Goal: Transaction & Acquisition: Purchase product/service

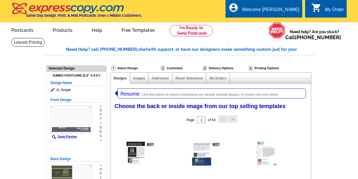
select select "785"
select select "1"
select select "2"
select select "back"
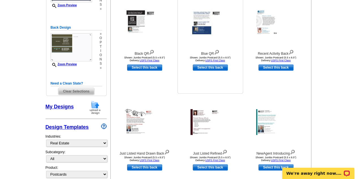
scroll to position [131, 0]
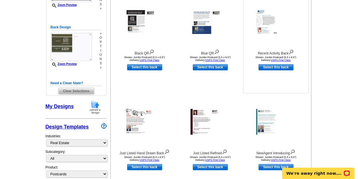
click at [268, 25] on img at bounding box center [276, 22] width 40 height 26
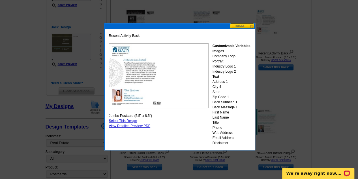
click at [247, 25] on button at bounding box center [242, 25] width 25 height 5
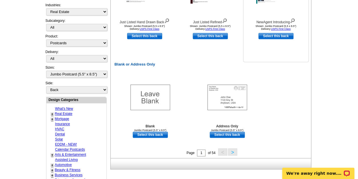
scroll to position [262, 0]
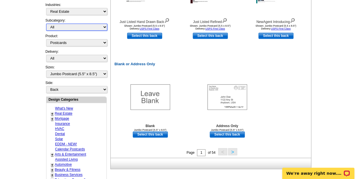
click at [104, 26] on select "All RE/MAX® Referrals Keller Williams® Berkshire Hathaway Home Services Century…" at bounding box center [76, 26] width 61 height 7
click at [105, 26] on select "All RE/MAX® Referrals Keller Williams® Berkshire Hathaway Home Services Century…" at bounding box center [76, 26] width 61 height 7
select select "1089"
click at [46, 23] on select "All RE/MAX® Referrals Keller Williams® Berkshire Hathaway Home Services Century…" at bounding box center [76, 26] width 61 height 7
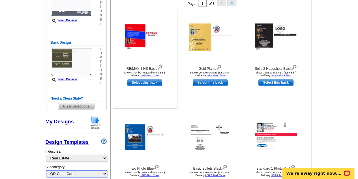
scroll to position [116, 0]
click at [199, 46] on img at bounding box center [210, 36] width 42 height 27
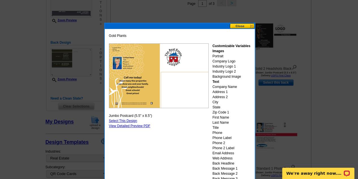
click at [244, 27] on button at bounding box center [242, 25] width 25 height 5
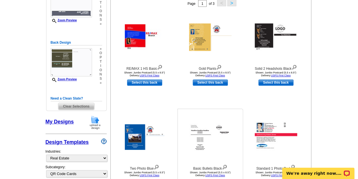
click at [201, 136] on img at bounding box center [210, 136] width 42 height 27
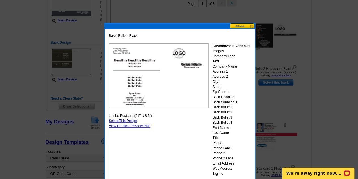
click at [173, 80] on img at bounding box center [159, 75] width 100 height 65
click at [126, 119] on link "Select This Design" at bounding box center [123, 121] width 28 height 4
select select "front"
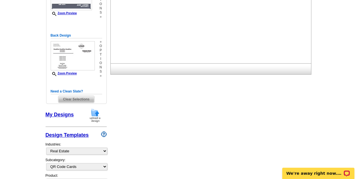
scroll to position [0, 0]
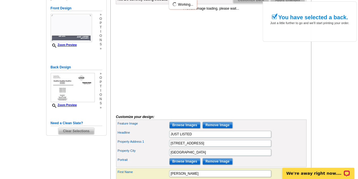
scroll to position [92, 0]
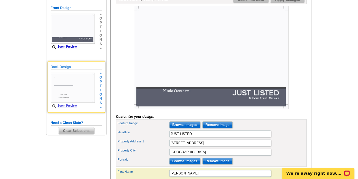
click at [86, 95] on img at bounding box center [73, 87] width 44 height 30
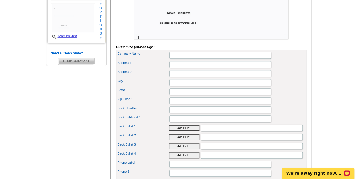
scroll to position [161, 0]
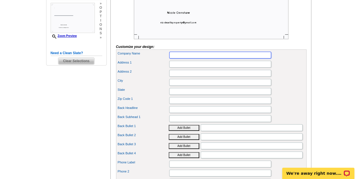
click at [201, 58] on input "Company Name" at bounding box center [220, 55] width 102 height 7
type input "[PERSON_NAME] Realty Group"
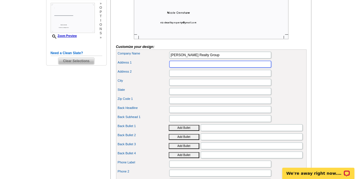
scroll to position [0, 0]
type input "[STREET_ADDRESS]"
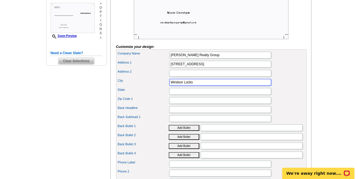
type input "Windsor Locks"
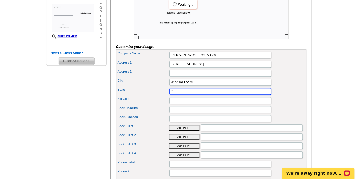
type input "CT"
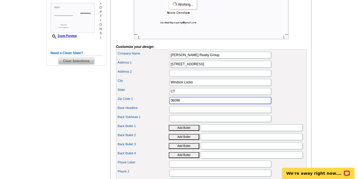
type input "06096"
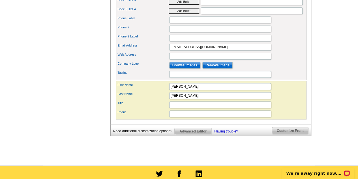
scroll to position [305, 0]
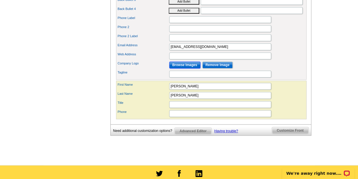
click at [184, 68] on input "Browse Images" at bounding box center [184, 64] width 31 height 7
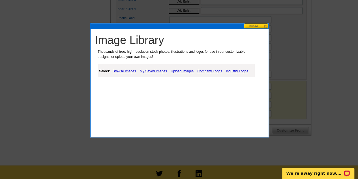
click at [181, 70] on link "Upload Images" at bounding box center [182, 71] width 26 height 7
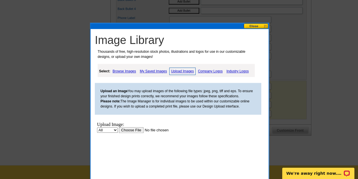
scroll to position [0, 0]
click at [135, 128] on input "file" at bounding box center [155, 130] width 72 height 6
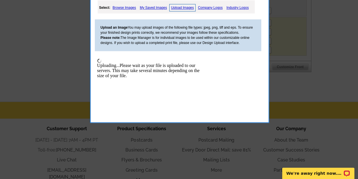
scroll to position [369, 0]
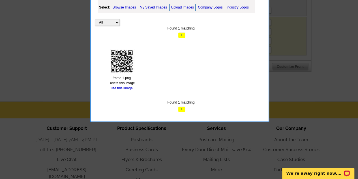
click at [122, 59] on img at bounding box center [122, 61] width 28 height 28
click at [125, 86] on link "use this image" at bounding box center [122, 88] width 22 height 4
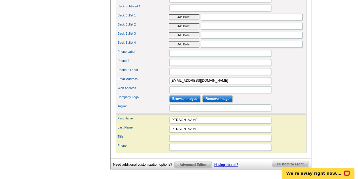
scroll to position [271, 0]
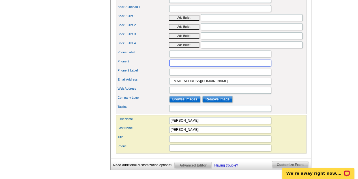
click at [191, 66] on input "Phone 2" at bounding box center [220, 62] width 102 height 7
type input "4"
type input "(413) 204-2124"
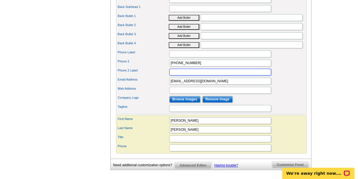
click at [182, 75] on input "Phone 2 Label" at bounding box center [220, 71] width 102 height 7
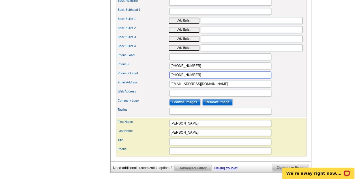
scroll to position [270, 0]
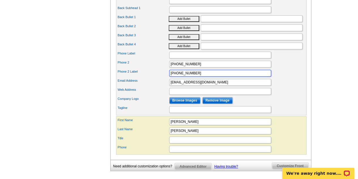
type input "(860) 263-9675"
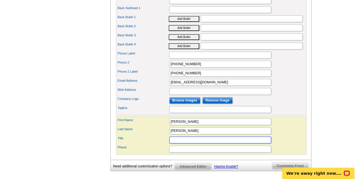
click at [180, 143] on input "Title" at bounding box center [220, 139] width 102 height 7
type input "Realtor"
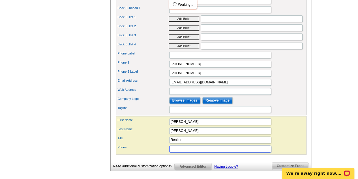
click at [178, 150] on input "Phone" at bounding box center [220, 148] width 102 height 7
type input "[PHONE_NUMBER]/[PHONE_NUMBER]"
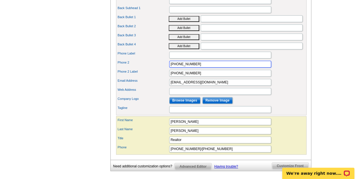
click at [200, 67] on input "(413) 204-2124" at bounding box center [220, 64] width 102 height 7
type input "("
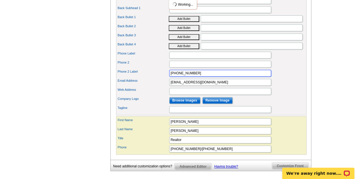
click at [194, 76] on input "(860) 263-9675" at bounding box center [220, 73] width 102 height 7
type input "("
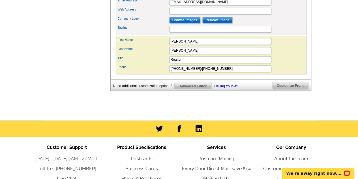
scroll to position [344, 0]
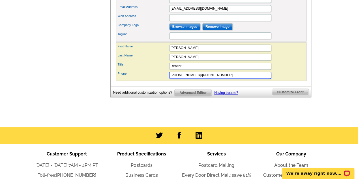
click at [233, 76] on input "(413) 204-2124/(860) 263-9675" at bounding box center [220, 75] width 102 height 7
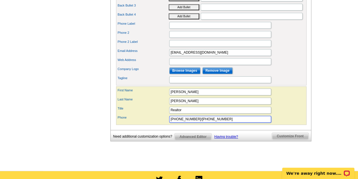
scroll to position [300, 0]
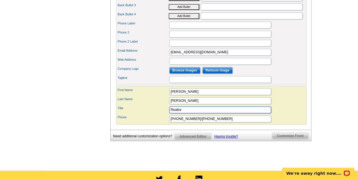
click at [214, 113] on input "Realtor" at bounding box center [220, 109] width 102 height 7
click at [222, 122] on input "(413) 204-2124/(860) 263-9675" at bounding box center [220, 118] width 102 height 7
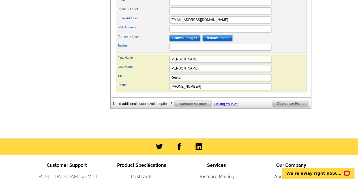
scroll to position [335, 0]
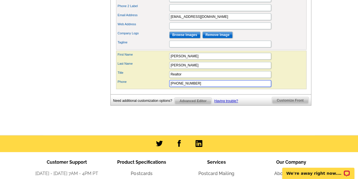
click at [200, 87] on input "(413) 204-2124" at bounding box center [220, 83] width 102 height 7
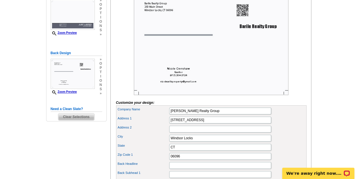
scroll to position [106, 0]
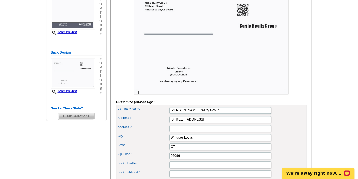
type input "(413) 204-2124/(860) 263-9675"
click at [210, 113] on form "Customize your design: Feature Image Browse Images Remove Image Headline JUST L…" at bounding box center [211, 154] width 190 height 327
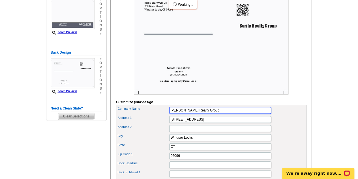
click at [209, 113] on input "Barile Realty Group" at bounding box center [220, 110] width 102 height 7
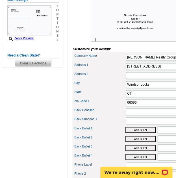
scroll to position [137, 0]
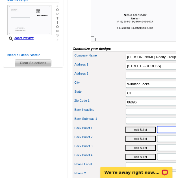
click at [138, 115] on input "Back Headline" at bounding box center [177, 111] width 102 height 7
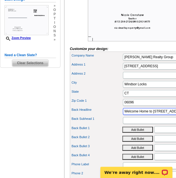
scroll to position [0, 4]
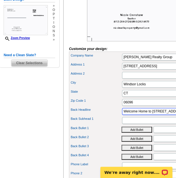
type input "Welcome Home to 119 Joshua Hill!"
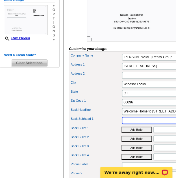
click at [151, 124] on input "Back Subhead 1" at bounding box center [173, 120] width 102 height 7
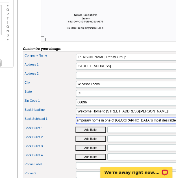
scroll to position [0, 91]
type input "Discover this beautifully maintained 3 bedroom, 2 bath contemporary home in one…"
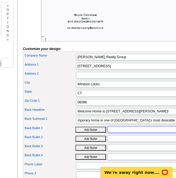
scroll to position [0, 0]
click at [136, 133] on input "Back Bullet 1" at bounding box center [159, 129] width 102 height 7
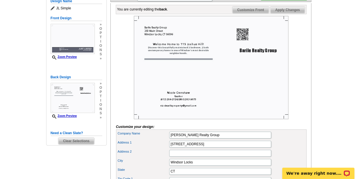
scroll to position [81, 0]
type input "The main level features a spacious living room, sun filled dining area, and eat…"
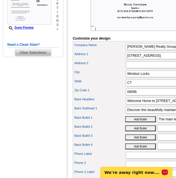
scroll to position [148, 0]
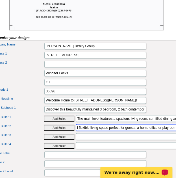
scroll to position [0, 216]
type input "The primary bedroom and full bath are conveniently located on the main level, w…"
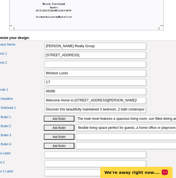
scroll to position [0, 0]
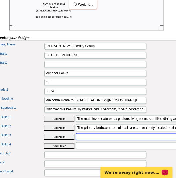
click at [135, 140] on input "Back Bullet 3" at bounding box center [127, 136] width 102 height 7
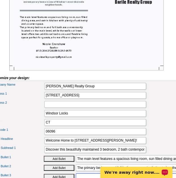
scroll to position [104, 0]
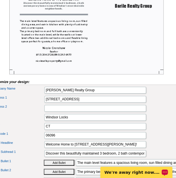
click at [68, 166] on button "Add Bullet" at bounding box center [59, 163] width 31 height 6
type input "• The main level features a spacious living room, sun filled dining area, and e…"
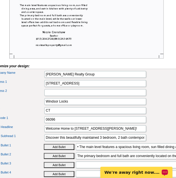
scroll to position [121, 0]
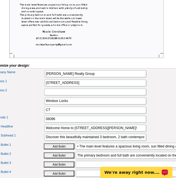
click at [63, 158] on button "Add Bullet" at bounding box center [59, 156] width 31 height 6
type input "• The primary bedroom and full bath are conveniently located on the main level,…"
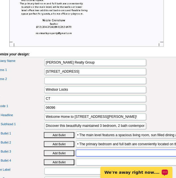
click at [88, 157] on input "Back Bullet 3" at bounding box center [127, 153] width 102 height 7
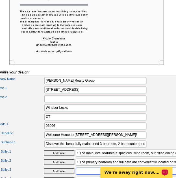
scroll to position [149, 0]
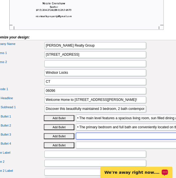
click at [88, 140] on input "Back Bullet 3" at bounding box center [127, 136] width 102 height 7
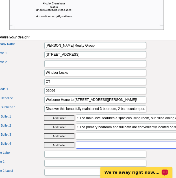
click at [87, 149] on input "Back Bullet 4" at bounding box center [127, 145] width 102 height 7
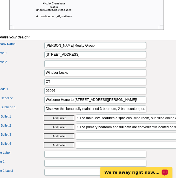
click at [26, 101] on label "Back Headline" at bounding box center [18, 98] width 51 height 5
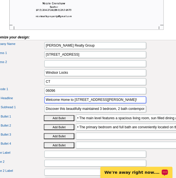
click at [44, 103] on input "Welcome Home to 119 Joshua Hill!" at bounding box center [95, 100] width 102 height 7
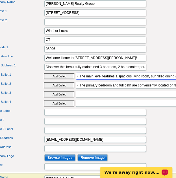
scroll to position [0, 83]
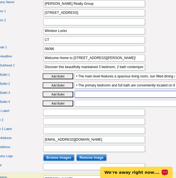
click at [102, 98] on input "Back Bullet 3" at bounding box center [126, 94] width 102 height 7
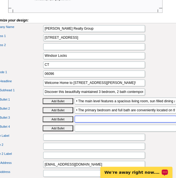
scroll to position [166, 0]
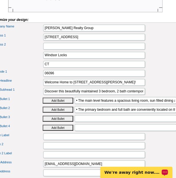
click at [68, 122] on button "Add Bullet" at bounding box center [58, 119] width 31 height 6
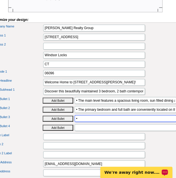
click at [93, 122] on input "•" at bounding box center [126, 118] width 102 height 7
type input "• close to schools, shopping & highways"
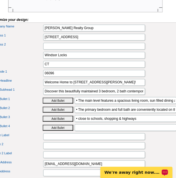
click at [67, 131] on button "Add Bullet" at bounding box center [58, 128] width 31 height 6
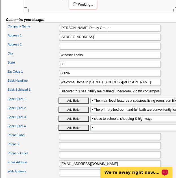
scroll to position [0, 95]
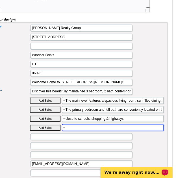
click at [81, 131] on input "•" at bounding box center [113, 127] width 102 height 7
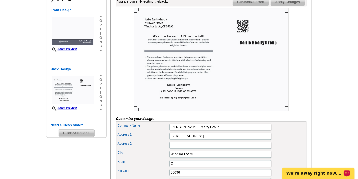
scroll to position [89, 0]
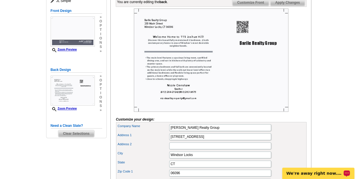
type input "• Schedule your private showing today!"
click at [252, 50] on img at bounding box center [211, 59] width 155 height 103
click at [240, 39] on img at bounding box center [211, 59] width 155 height 103
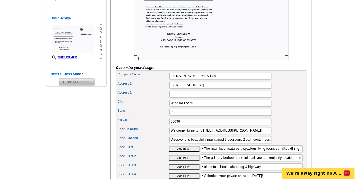
scroll to position [106, 0]
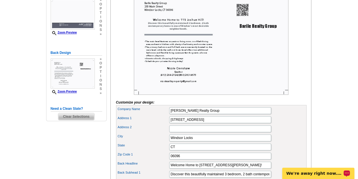
click at [239, 19] on img at bounding box center [211, 43] width 155 height 103
click at [251, 36] on img at bounding box center [211, 43] width 155 height 103
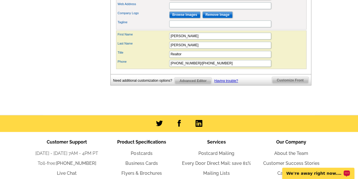
scroll to position [355, 0]
click at [211, 9] on input "Web Address" at bounding box center [220, 5] width 102 height 7
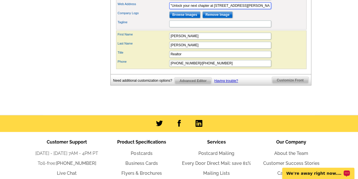
click at [185, 9] on input ""Unlock your next chapter at 119 Joshua Hill"" at bounding box center [220, 5] width 102 height 7
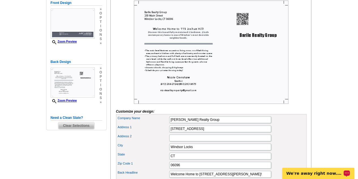
scroll to position [96, 0]
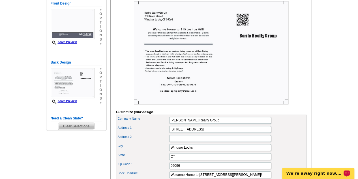
type input ""Unlock Your Next Chapter at 119 Joshua Hill""
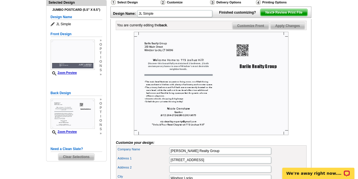
scroll to position [65, 0]
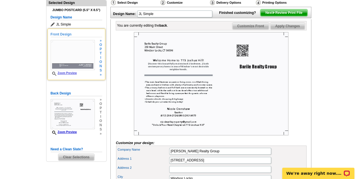
click at [72, 57] on img at bounding box center [73, 55] width 44 height 30
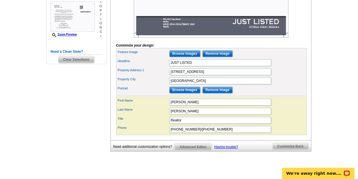
scroll to position [163, 0]
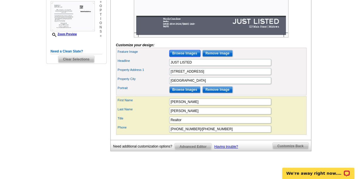
click at [186, 57] on input "Browse Images" at bounding box center [184, 53] width 31 height 7
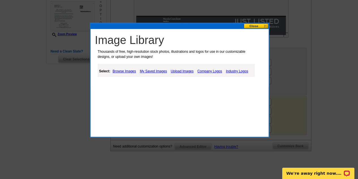
click at [184, 70] on link "Upload Images" at bounding box center [182, 71] width 26 height 7
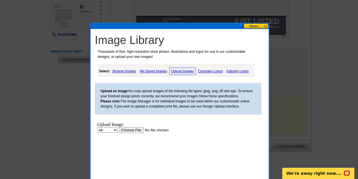
scroll to position [0, 0]
click at [127, 126] on div "Upload Image:" at bounding box center [148, 124] width 103 height 5
click at [133, 130] on input "file" at bounding box center [155, 130] width 72 height 6
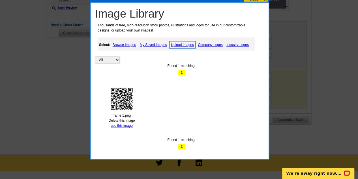
scroll to position [192, 0]
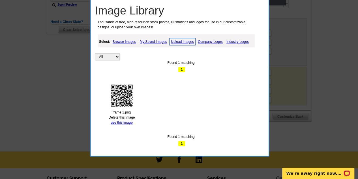
click at [182, 82] on div "All Property Found 1 matching 1 frame 1.png Delete this image use this image Fo…" at bounding box center [181, 90] width 172 height 112
click at [183, 68] on span "1" at bounding box center [181, 70] width 7 height 6
click at [179, 40] on link "Upload Images" at bounding box center [182, 41] width 26 height 7
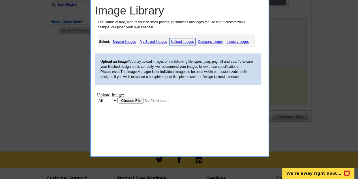
scroll to position [0, 0]
click at [133, 102] on input "file" at bounding box center [155, 100] width 72 height 6
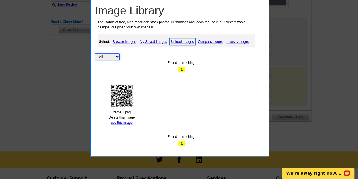
click at [118, 56] on select "All Property" at bounding box center [107, 56] width 25 height 7
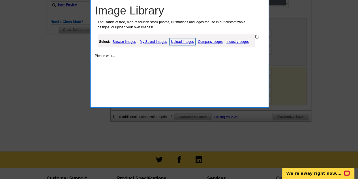
select select "property"
click at [115, 56] on select "All Property" at bounding box center [107, 56] width 25 height 7
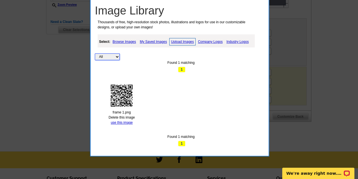
click at [117, 55] on select "All Property" at bounding box center [107, 56] width 25 height 7
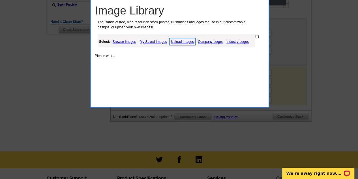
select select "property"
click at [179, 38] on link "Upload Images" at bounding box center [182, 41] width 26 height 7
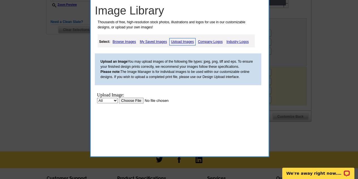
click at [128, 105] on body "Upload Image: All Property Upload" at bounding box center [148, 117] width 103 height 50
click at [130, 100] on input "file" at bounding box center [155, 100] width 72 height 6
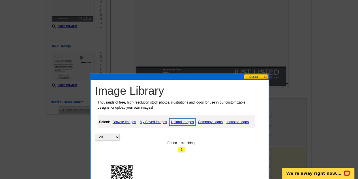
scroll to position [112, 0]
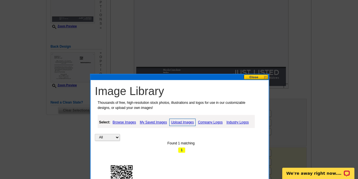
click at [255, 77] on button at bounding box center [256, 76] width 25 height 5
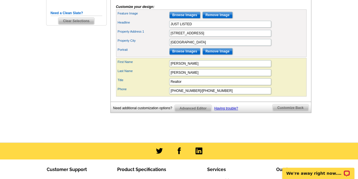
scroll to position [201, 0]
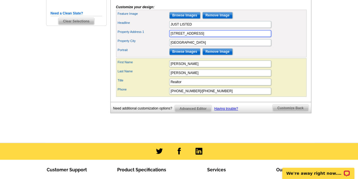
click at [195, 37] on input "123 Main Street" at bounding box center [220, 33] width 102 height 7
type input "1"
type input "119 Joshua HIll"
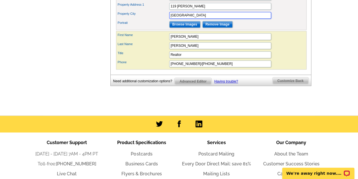
scroll to position [228, 0]
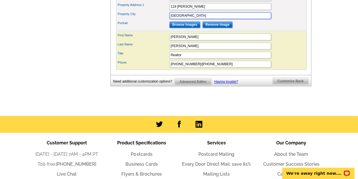
type input "Windsor"
click at [181, 28] on input "Browse Images" at bounding box center [184, 24] width 31 height 7
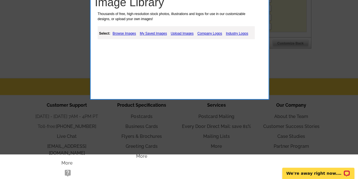
scroll to position [235, 0]
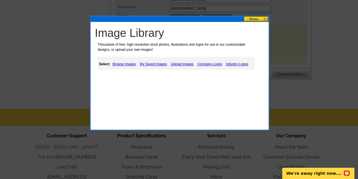
click at [122, 62] on link "Browse Images" at bounding box center [124, 64] width 26 height 7
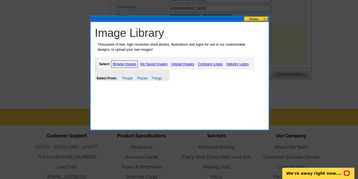
click at [179, 63] on link "Upload Images" at bounding box center [183, 64] width 26 height 7
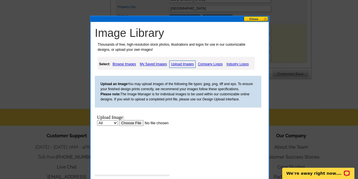
scroll to position [0, 0]
click at [134, 121] on input "file" at bounding box center [155, 123] width 72 height 6
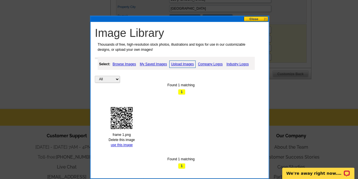
click at [125, 138] on link "Delete this image" at bounding box center [122, 140] width 26 height 4
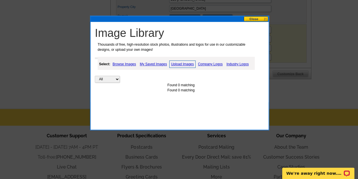
click at [179, 66] on link "Upload Images" at bounding box center [182, 63] width 26 height 7
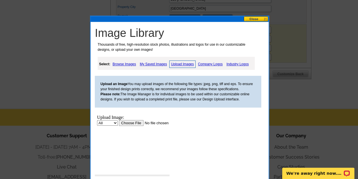
click at [132, 122] on input "file" at bounding box center [155, 123] width 72 height 6
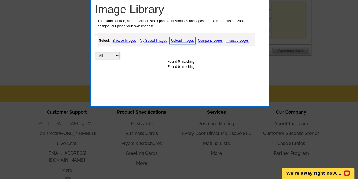
scroll to position [259, 0]
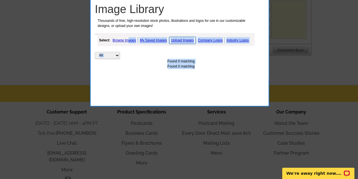
drag, startPoint x: 158, startPoint y: 69, endPoint x: 128, endPoint y: 39, distance: 42.4
click at [128, 39] on div "Image Library Thousands of free, high-resolution stock photos, illustrations an…" at bounding box center [180, 38] width 175 height 74
click at [128, 39] on link "Browse Images" at bounding box center [124, 40] width 26 height 7
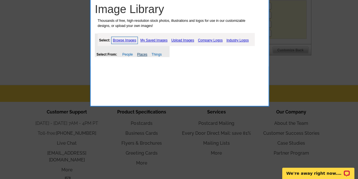
click at [144, 53] on link "Places" at bounding box center [142, 54] width 10 height 4
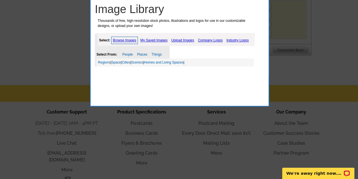
click at [157, 38] on link "My Saved Images" at bounding box center [154, 40] width 30 height 7
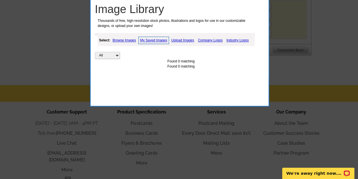
click at [151, 38] on link "My Saved Images" at bounding box center [153, 40] width 31 height 7
click at [117, 56] on select "All Property" at bounding box center [107, 55] width 25 height 7
select select "property"
click at [115, 56] on select "All Property" at bounding box center [107, 55] width 25 height 7
click at [185, 40] on link "Upload Images" at bounding box center [183, 40] width 26 height 7
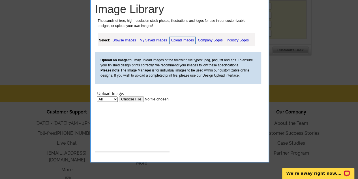
scroll to position [0, 0]
click at [135, 99] on input "file" at bounding box center [155, 99] width 72 height 6
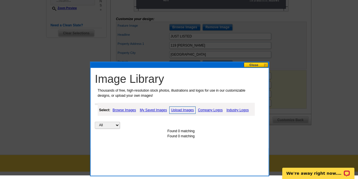
scroll to position [182, 0]
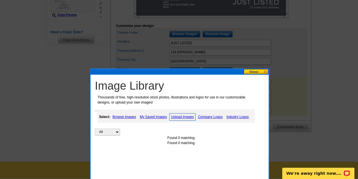
click at [257, 72] on button at bounding box center [256, 71] width 25 height 5
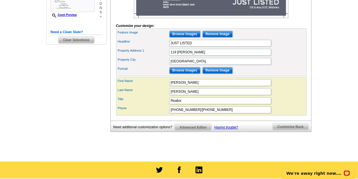
scroll to position [118, 0]
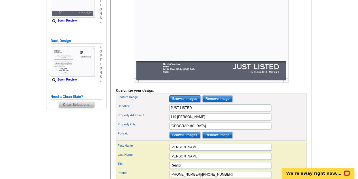
click at [182, 102] on input "Browse Images" at bounding box center [184, 98] width 31 height 7
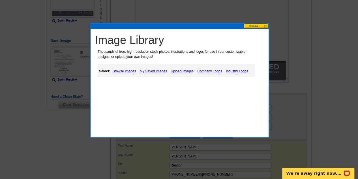
click at [178, 71] on link "Upload Images" at bounding box center [182, 71] width 26 height 7
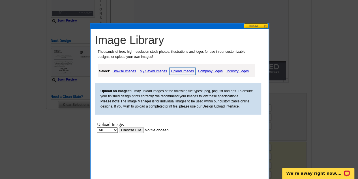
scroll to position [0, 0]
click at [138, 128] on input "file" at bounding box center [155, 130] width 72 height 6
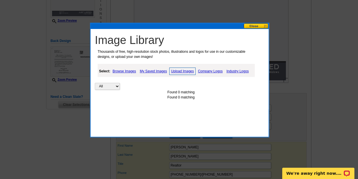
click at [258, 25] on button at bounding box center [256, 25] width 25 height 5
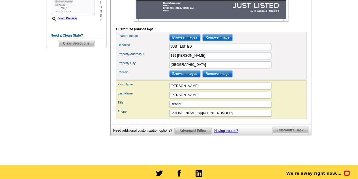
scroll to position [179, 0]
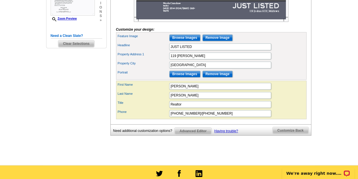
click at [187, 134] on span "Advanced Editor" at bounding box center [193, 130] width 37 height 7
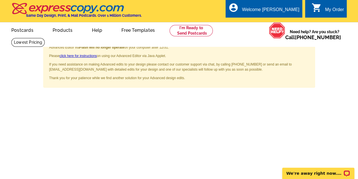
click at [307, 46] on span "×" at bounding box center [307, 45] width 4 height 8
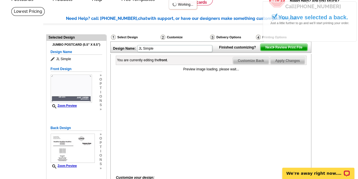
scroll to position [31, 0]
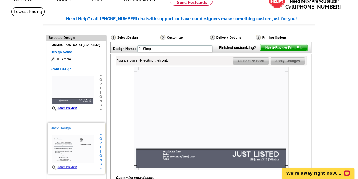
click at [77, 156] on img at bounding box center [73, 149] width 44 height 30
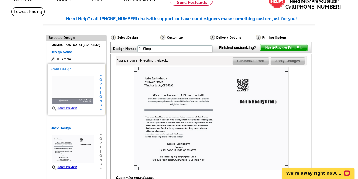
click at [70, 93] on img at bounding box center [73, 90] width 44 height 30
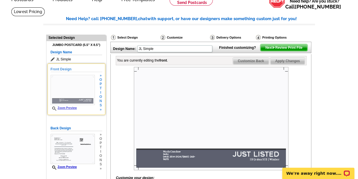
click at [100, 91] on span "i" at bounding box center [100, 92] width 3 height 4
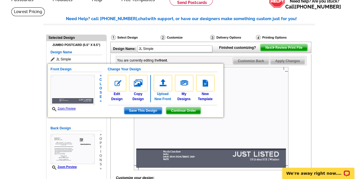
click at [161, 86] on img at bounding box center [163, 83] width 18 height 16
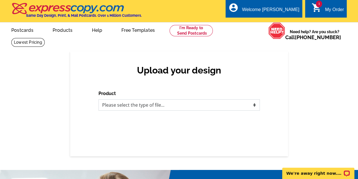
click at [164, 103] on select "Please select the type of file... Postcards Business Cards Letters and flyers G…" at bounding box center [178, 104] width 161 height 11
click at [63, 66] on div "Upload your design Product Please select the type of file... Postcards Business…" at bounding box center [179, 103] width 358 height 105
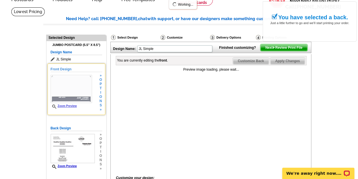
click at [100, 81] on span "o" at bounding box center [100, 80] width 3 height 4
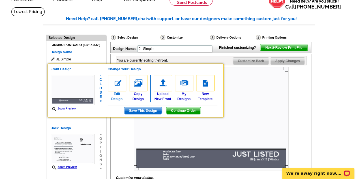
click at [117, 81] on img at bounding box center [117, 83] width 18 height 16
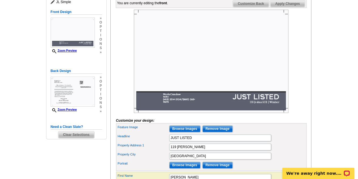
scroll to position [88, 0]
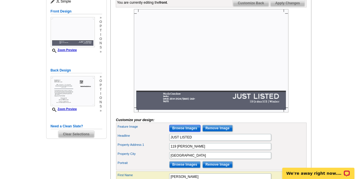
click at [188, 131] on input "Browse Images" at bounding box center [184, 128] width 31 height 7
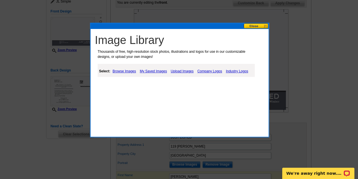
click at [131, 71] on link "Browse Images" at bounding box center [124, 71] width 26 height 7
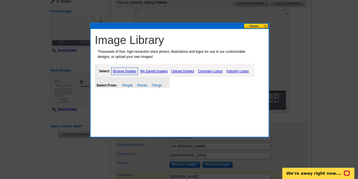
click at [183, 71] on link "Upload Images" at bounding box center [183, 71] width 26 height 7
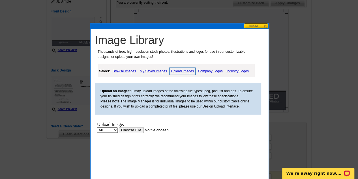
scroll to position [0, 0]
click at [129, 129] on input "file" at bounding box center [155, 130] width 72 height 6
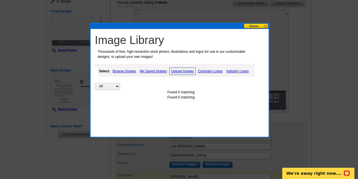
click at [250, 26] on button at bounding box center [256, 25] width 25 height 5
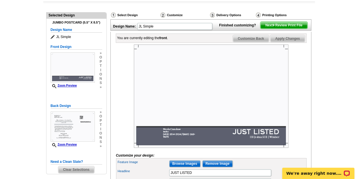
scroll to position [52, 0]
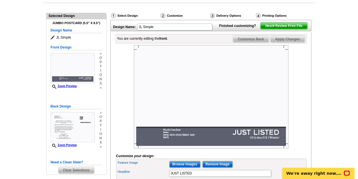
drag, startPoint x: 292, startPoint y: 35, endPoint x: 232, endPoint y: 26, distance: 61.2
click at [293, 29] on span "Next Review Print File" at bounding box center [283, 25] width 47 height 7
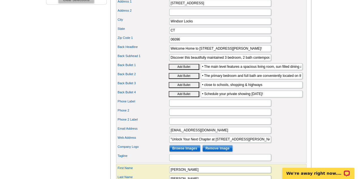
scroll to position [219, 0]
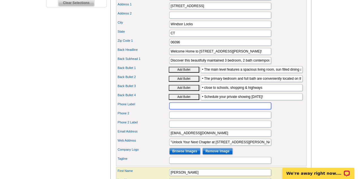
click at [264, 109] on input "Phone Label" at bounding box center [220, 105] width 102 height 7
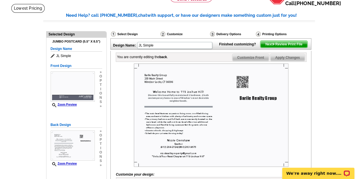
scroll to position [32, 0]
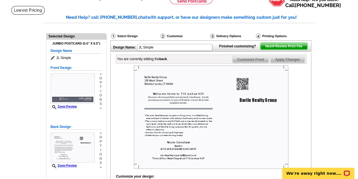
click at [250, 63] on span "Customize Front" at bounding box center [250, 59] width 37 height 7
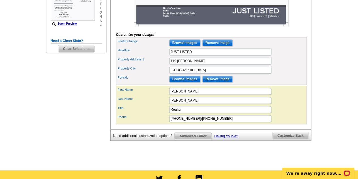
scroll to position [181, 0]
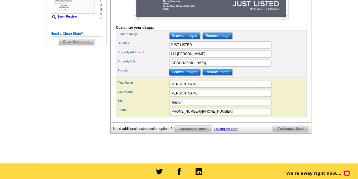
click at [188, 75] on input "Browse Images" at bounding box center [184, 71] width 31 height 7
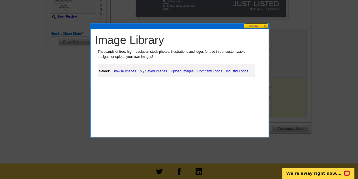
click at [178, 70] on link "Upload Images" at bounding box center [182, 71] width 26 height 7
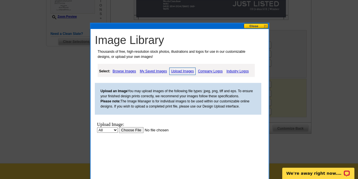
scroll to position [0, 0]
click at [138, 129] on input "file" at bounding box center [155, 130] width 72 height 6
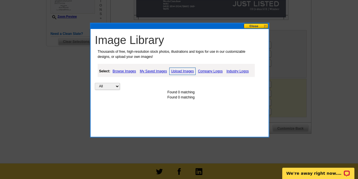
click at [186, 90] on div "Found 0 matching" at bounding box center [181, 91] width 172 height 5
click at [115, 84] on select "All Property" at bounding box center [107, 86] width 25 height 7
select select "property"
click at [250, 23] on button at bounding box center [256, 25] width 25 height 5
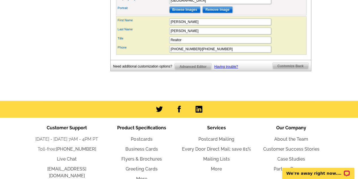
scroll to position [242, 0]
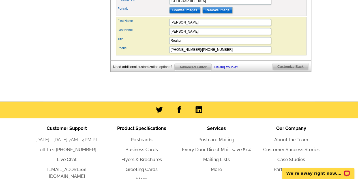
click at [197, 70] on span "Advanced Editor" at bounding box center [193, 67] width 37 height 7
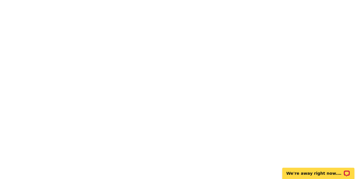
scroll to position [94, 0]
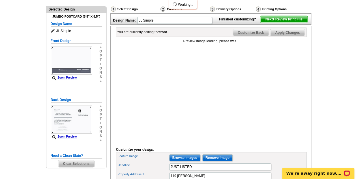
scroll to position [58, 0]
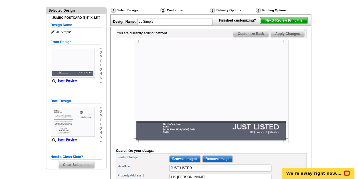
click at [267, 92] on img at bounding box center [211, 91] width 155 height 103
click at [283, 37] on span "Apply Changes" at bounding box center [287, 33] width 34 height 7
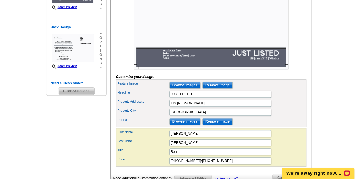
scroll to position [132, 0]
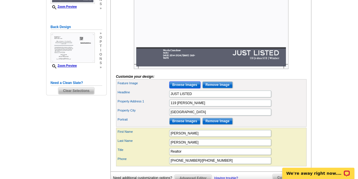
click at [185, 88] on input "Browse Images" at bounding box center [184, 84] width 31 height 7
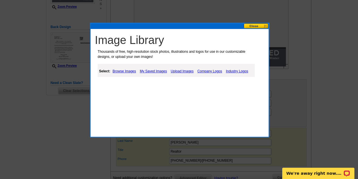
click at [187, 72] on link "Upload Images" at bounding box center [182, 71] width 26 height 7
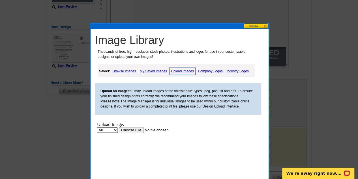
scroll to position [0, 0]
click at [141, 130] on input "file" at bounding box center [155, 130] width 72 height 6
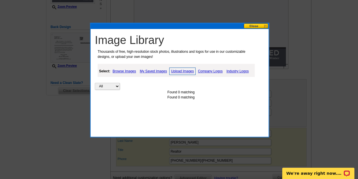
click at [187, 71] on link "Upload Images" at bounding box center [182, 70] width 26 height 7
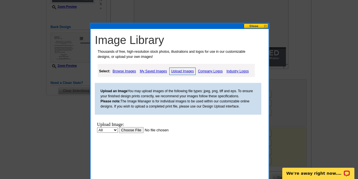
click at [134, 127] on div "Upload Image:" at bounding box center [148, 124] width 103 height 5
click at [133, 128] on input "file" at bounding box center [155, 130] width 72 height 6
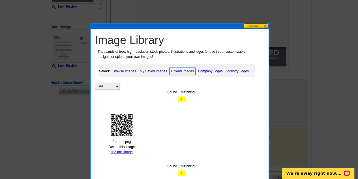
click at [181, 99] on span "1" at bounding box center [181, 99] width 7 height 6
click at [183, 171] on span "1" at bounding box center [181, 173] width 7 height 6
click at [256, 25] on button at bounding box center [256, 25] width 25 height 5
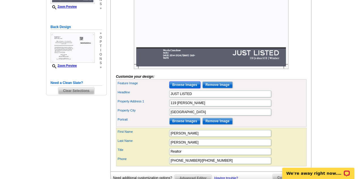
click at [191, 88] on input "Browse Images" at bounding box center [184, 84] width 31 height 7
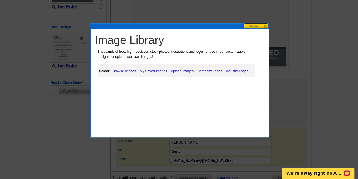
click at [178, 71] on link "Upload Images" at bounding box center [182, 71] width 26 height 7
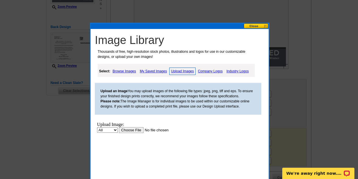
click at [121, 130] on input "file" at bounding box center [155, 130] width 72 height 6
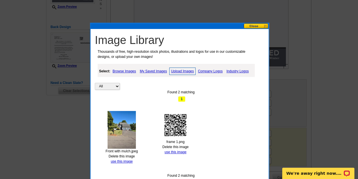
click at [126, 129] on img at bounding box center [122, 130] width 28 height 38
click at [125, 160] on link "use this image" at bounding box center [122, 161] width 22 height 4
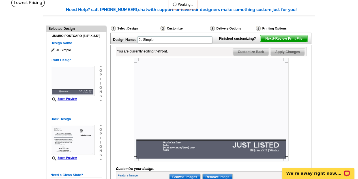
scroll to position [40, 0]
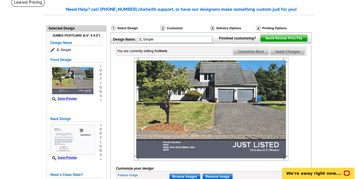
click at [147, 157] on img at bounding box center [211, 108] width 155 height 103
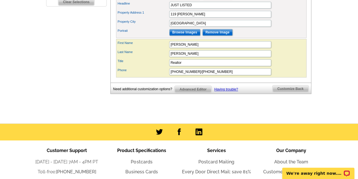
scroll to position [221, 0]
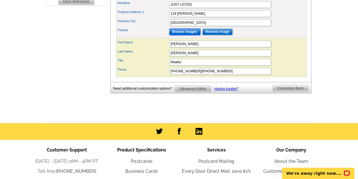
click at [181, 35] on input "Browse Images" at bounding box center [184, 31] width 31 height 7
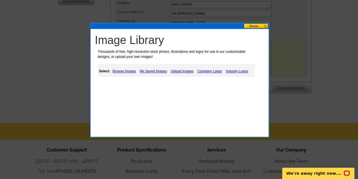
click at [176, 74] on link "Upload Images" at bounding box center [182, 71] width 26 height 7
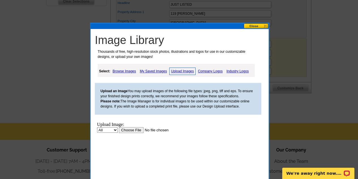
scroll to position [0, 0]
drag, startPoint x: 123, startPoint y: 134, endPoint x: 126, endPoint y: 118, distance: 16.5
click at [126, 119] on html "Upload Image: All Property Upload" at bounding box center [149, 147] width 108 height 57
click at [125, 128] on input "file" at bounding box center [155, 130] width 72 height 6
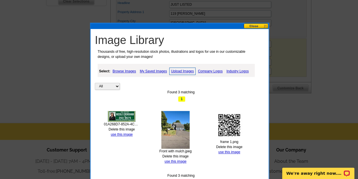
click at [118, 127] on link "Delete this image" at bounding box center [122, 129] width 26 height 4
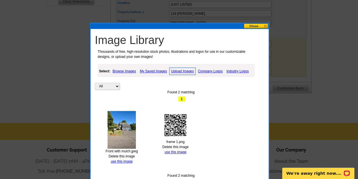
click at [177, 72] on link "Upload Images" at bounding box center [182, 70] width 26 height 7
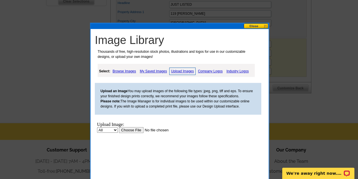
click at [129, 130] on input "file" at bounding box center [155, 130] width 72 height 6
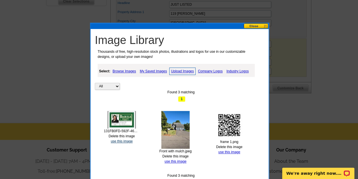
click at [128, 141] on link "use this image" at bounding box center [122, 141] width 22 height 4
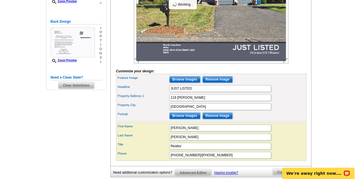
scroll to position [136, 0]
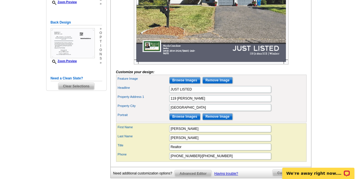
click at [153, 55] on img at bounding box center [211, 12] width 155 height 103
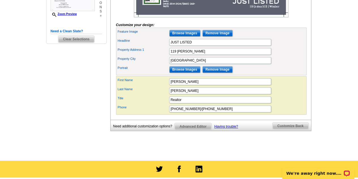
scroll to position [146, 0]
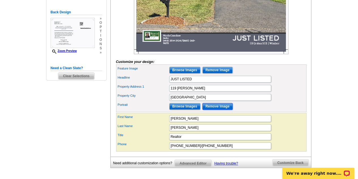
click at [210, 110] on input "Remove Image" at bounding box center [217, 106] width 30 height 7
click at [187, 110] on input "Browse Images" at bounding box center [184, 106] width 31 height 7
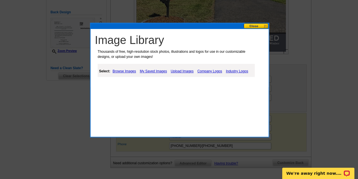
click at [183, 70] on link "Upload Images" at bounding box center [182, 71] width 26 height 7
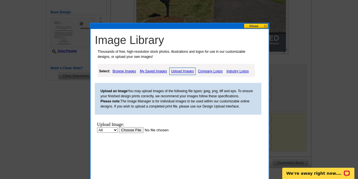
scroll to position [0, 0]
click at [122, 132] on input "file" at bounding box center [155, 130] width 72 height 6
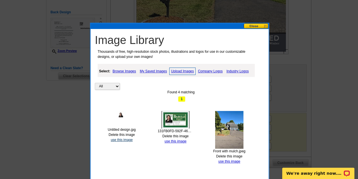
click at [126, 138] on link "use this image" at bounding box center [122, 140] width 22 height 4
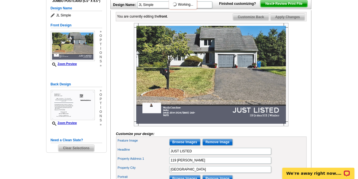
scroll to position [75, 0]
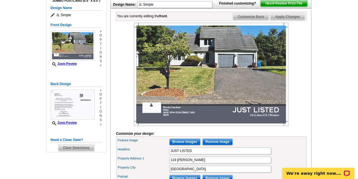
click at [149, 113] on img at bounding box center [211, 74] width 155 height 103
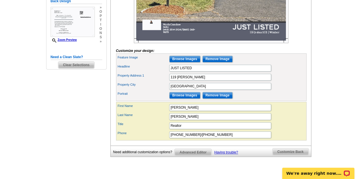
scroll to position [158, 0]
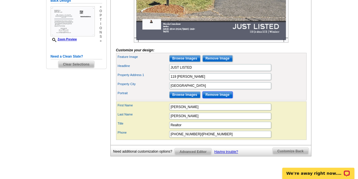
click at [215, 98] on input "Remove Image" at bounding box center [217, 94] width 30 height 7
click at [187, 98] on input "Browse Images" at bounding box center [184, 94] width 31 height 7
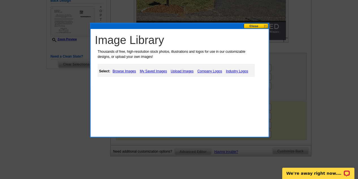
click at [187, 72] on link "Upload Images" at bounding box center [182, 71] width 26 height 7
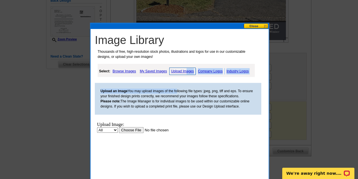
scroll to position [0, 0]
drag, startPoint x: 135, startPoint y: 134, endPoint x: 135, endPoint y: 138, distance: 4.0
click at [135, 138] on body "Upload Image: All Property Upload" at bounding box center [148, 147] width 103 height 50
click at [134, 130] on input "file" at bounding box center [155, 130] width 72 height 6
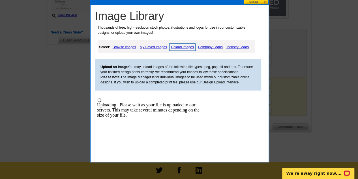
scroll to position [182, 0]
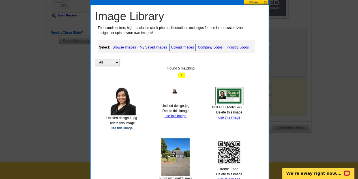
click at [125, 127] on link "use this image" at bounding box center [122, 128] width 22 height 4
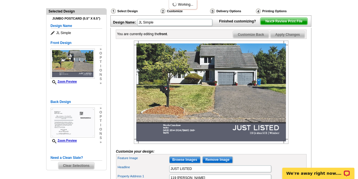
scroll to position [57, 0]
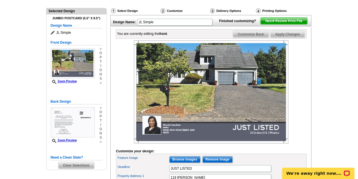
click at [157, 139] on img at bounding box center [211, 91] width 155 height 103
click at [284, 38] on span "Apply Changes" at bounding box center [287, 34] width 34 height 7
click at [276, 24] on span "Next Review Print File" at bounding box center [283, 21] width 47 height 7
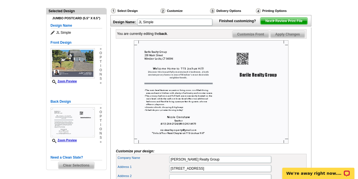
click at [282, 24] on span "Next Review Print File" at bounding box center [283, 21] width 47 height 7
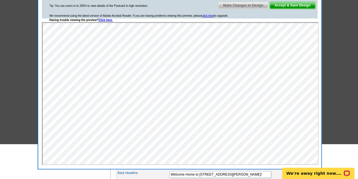
scroll to position [59, 0]
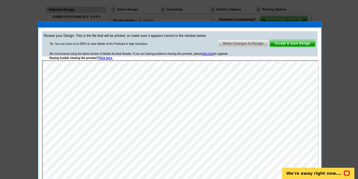
click at [295, 42] on span "Accept & Save Design" at bounding box center [293, 43] width 46 height 7
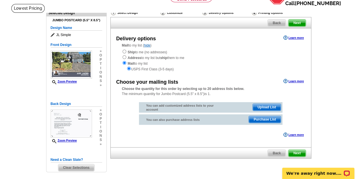
scroll to position [36, 0]
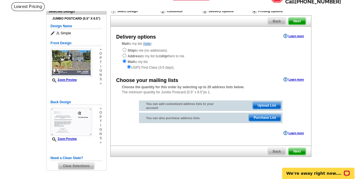
click at [266, 116] on span "Purchase List" at bounding box center [265, 117] width 32 height 7
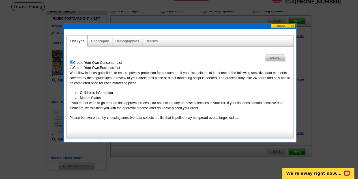
click at [272, 59] on span "Next" at bounding box center [275, 58] width 20 height 7
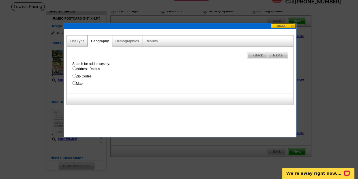
click at [73, 67] on input "Address Radius" at bounding box center [74, 68] width 4 height 4
radio input "true"
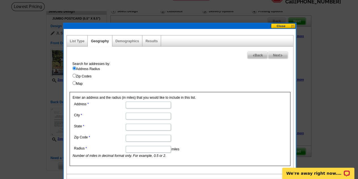
click at [129, 103] on input "Address" at bounding box center [148, 104] width 45 height 7
type input "[STREET_ADDRESS][PERSON_NAME]"
type input "[GEOGRAPHIC_DATA]"
type input "CT"
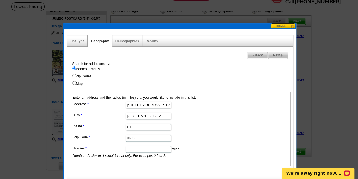
type input "06095"
type input "."
type input "1"
click at [276, 56] on span "Next" at bounding box center [278, 55] width 20 height 7
select select
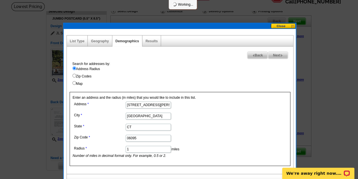
select select
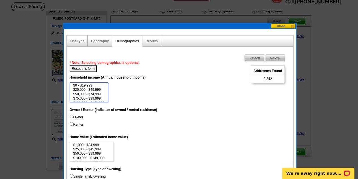
select select "50000-74999"
click at [98, 93] on option "$50,000 - $74,999" at bounding box center [89, 94] width 33 height 4
click at [70, 117] on input "Owner" at bounding box center [72, 116] width 4 height 4
radio input "true"
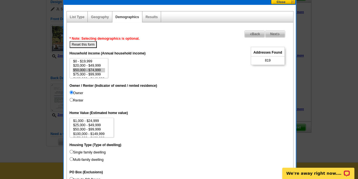
scroll to position [71, 0]
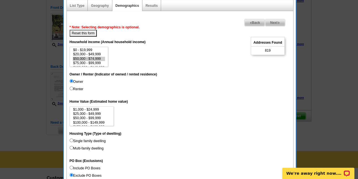
click at [71, 89] on input "Renter" at bounding box center [72, 88] width 4 height 4
radio input "true"
click at [71, 80] on input "Owner" at bounding box center [72, 81] width 4 height 4
radio input "true"
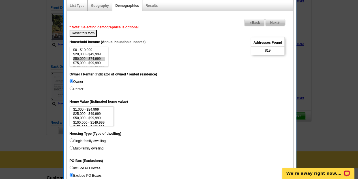
click at [71, 139] on input "Single family dwelling" at bounding box center [72, 140] width 4 height 4
radio input "true"
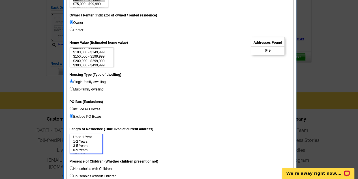
scroll to position [8, 0]
select select "15"
click at [93, 150] on option "15 Years or more" at bounding box center [86, 150] width 27 height 4
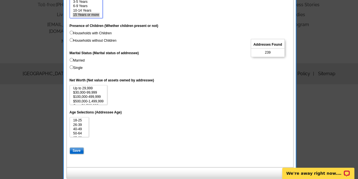
scroll to position [267, 0]
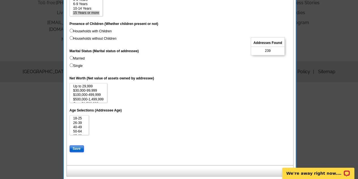
click at [75, 147] on input "Save" at bounding box center [77, 148] width 14 height 7
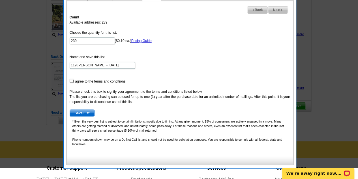
scroll to position [68, 0]
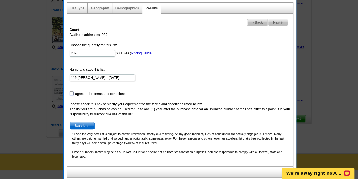
click at [71, 91] on input "checkbox" at bounding box center [72, 93] width 4 height 4
checkbox input "true"
click at [282, 22] on img at bounding box center [281, 22] width 3 height 3
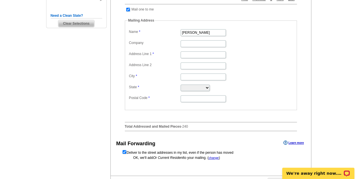
scroll to position [178, 0]
click at [198, 53] on input "Address Line 1" at bounding box center [203, 54] width 45 height 7
type input "[STREET_ADDRESS]"
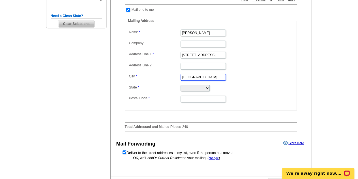
type input "Springfield"
select select "ME"
type input "01129"
click at [210, 87] on select "Alabama Alaska Arizona Arkansas California Colorado Connecticut District of Col…" at bounding box center [195, 88] width 29 height 7
select select "MA"
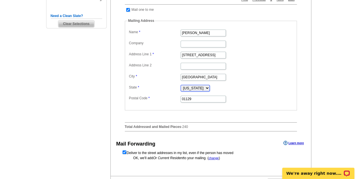
click at [181, 86] on select "Alabama Alaska Arizona Arkansas California Colorado Connecticut District of Col…" at bounding box center [195, 88] width 29 height 7
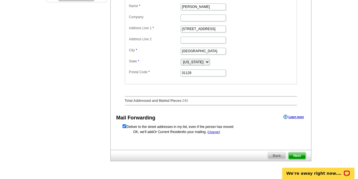
click at [296, 154] on span "Next" at bounding box center [296, 155] width 17 height 7
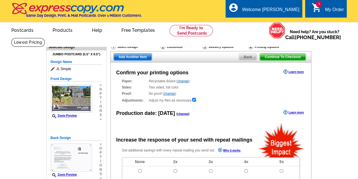
radio input "false"
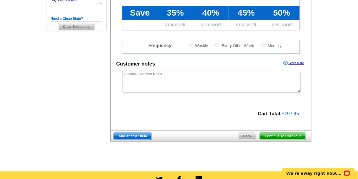
scroll to position [177, 0]
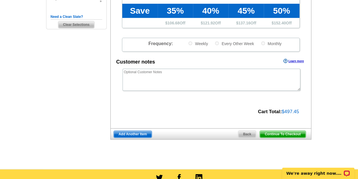
click at [241, 131] on span "Back" at bounding box center [247, 133] width 18 height 7
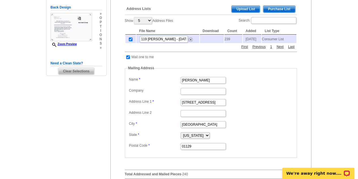
scroll to position [125, 0]
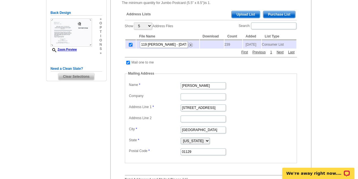
click at [226, 43] on td "239" at bounding box center [233, 44] width 18 height 8
click at [131, 46] on input "checkbox" at bounding box center [131, 45] width 4 height 4
checkbox input "false"
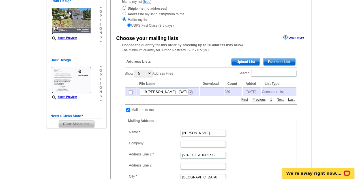
scroll to position [64, 0]
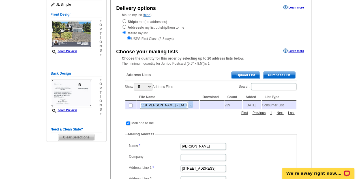
drag, startPoint x: 225, startPoint y: 104, endPoint x: 129, endPoint y: 106, distance: 95.4
click at [129, 106] on tr "119 Joshua Hill - Oct 04 239 2025-10-04 Consumer List" at bounding box center [210, 105] width 171 height 8
click at [129, 106] on input "checkbox" at bounding box center [131, 105] width 4 height 4
checkbox input "true"
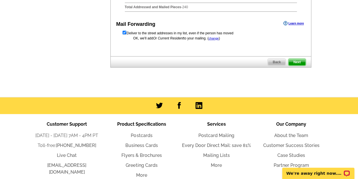
scroll to position [283, 0]
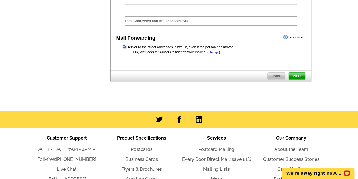
click at [274, 79] on span "Back" at bounding box center [277, 75] width 18 height 7
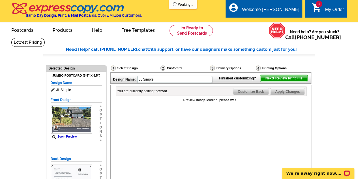
click at [289, 82] on span "Next Review Print File" at bounding box center [283, 78] width 47 height 7
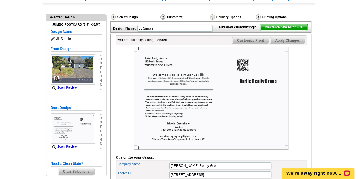
scroll to position [48, 0]
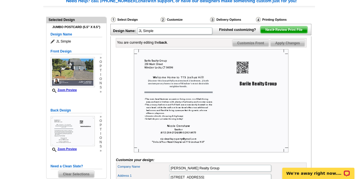
click at [278, 33] on span "Next Review Print File" at bounding box center [283, 29] width 47 height 7
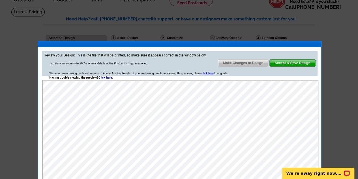
scroll to position [27, 0]
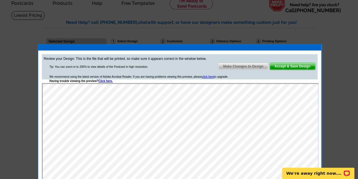
click at [340, 46] on div at bounding box center [179, 75] width 358 height 205
click at [287, 66] on span "Accept & Save Design" at bounding box center [293, 66] width 46 height 7
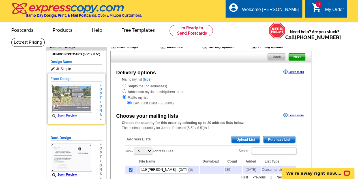
click at [83, 101] on img at bounding box center [71, 98] width 41 height 28
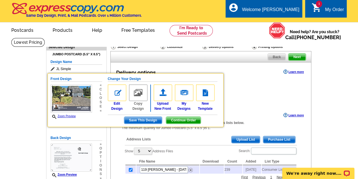
click at [269, 78] on div "Mail to my list ( hide ) Ship to me (no addresses) Address to my list but ship …" at bounding box center [211, 91] width 200 height 29
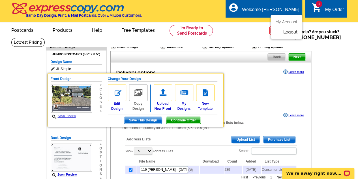
click at [288, 33] on link "Logout" at bounding box center [290, 31] width 14 height 5
